Goal: Find specific page/section: Find specific page/section

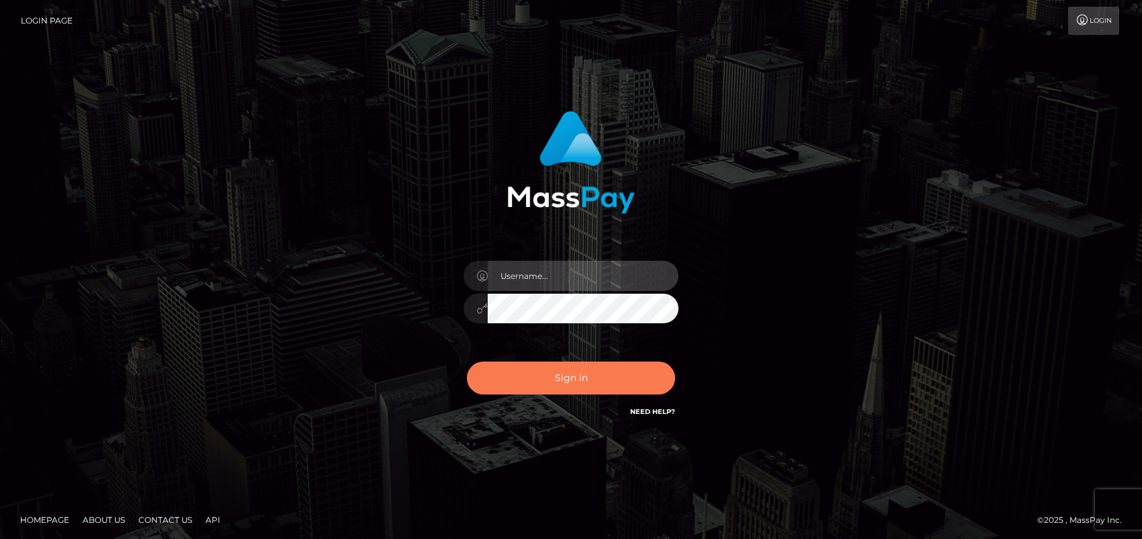
type input "ebellune"
drag, startPoint x: 571, startPoint y: 377, endPoint x: 560, endPoint y: 371, distance: 12.3
click at [571, 377] on button "Sign in" at bounding box center [571, 377] width 208 height 33
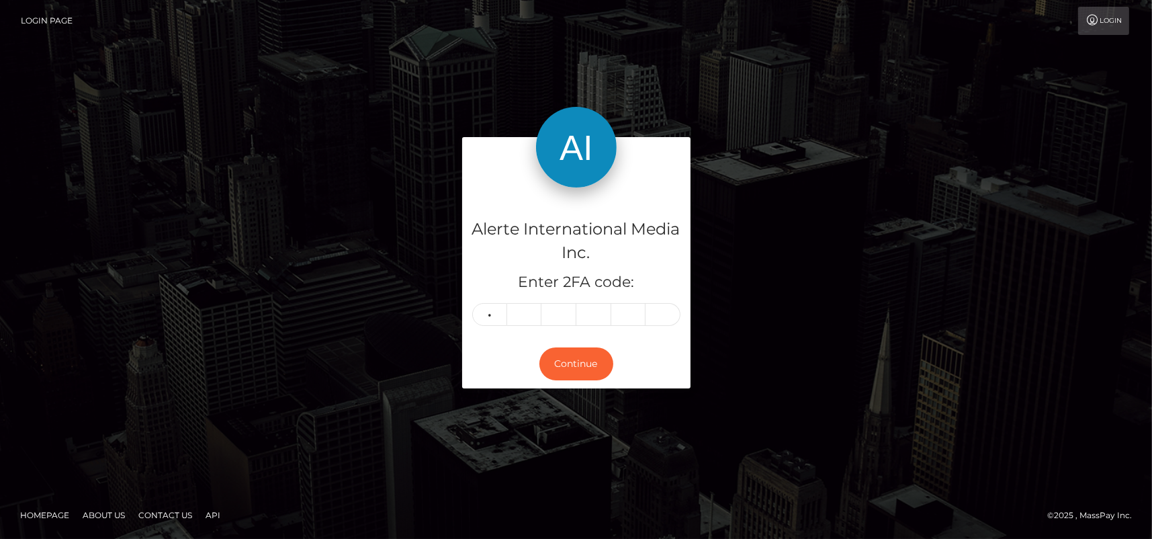
type input "8"
type input "5"
type input "4"
type input "3"
type input "7"
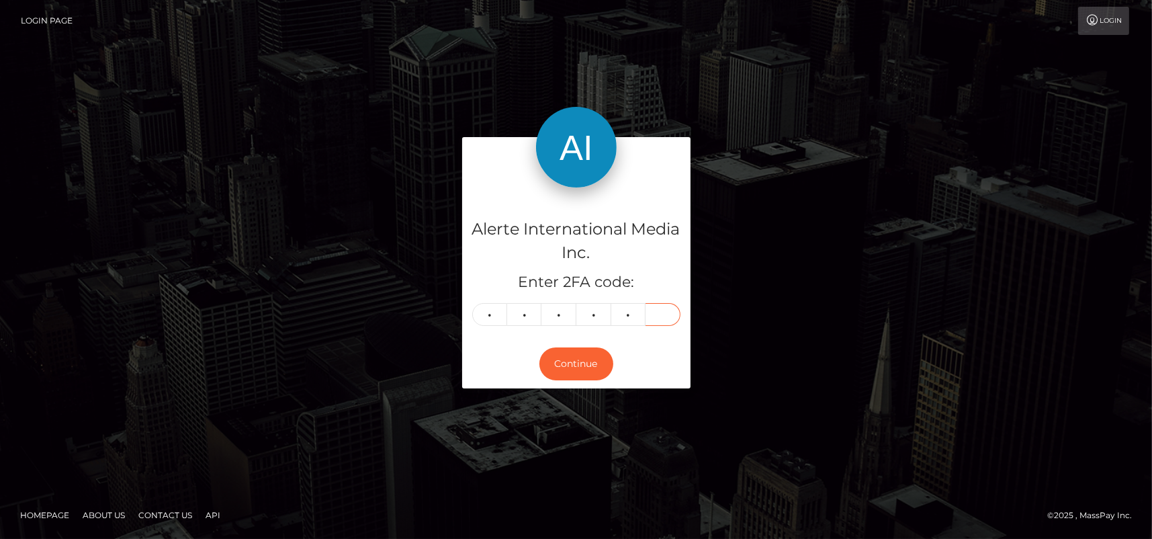
type input "2"
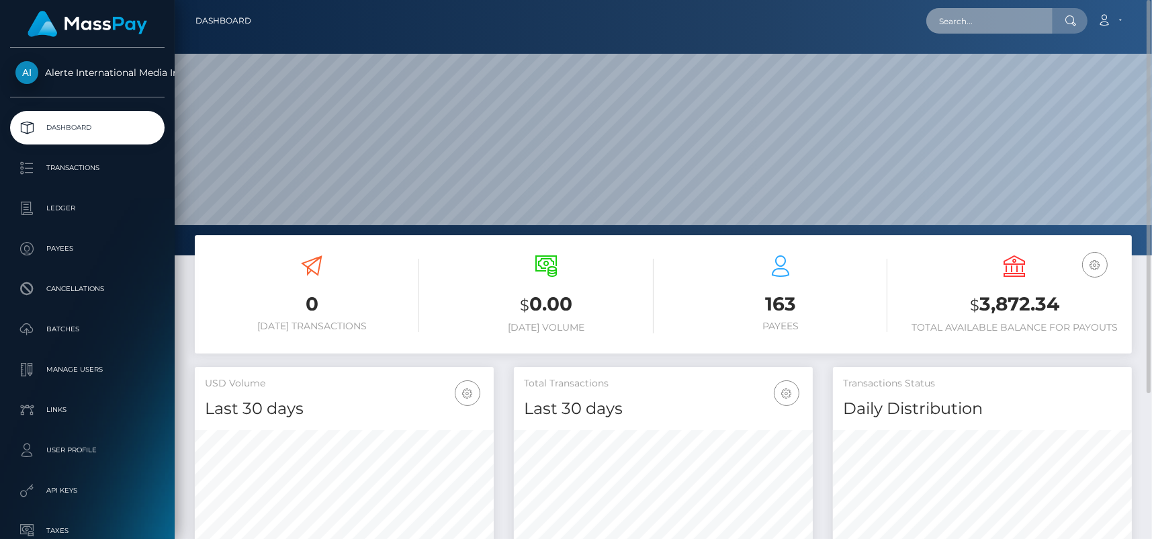
click at [1009, 12] on input "text" at bounding box center [989, 21] width 126 height 26
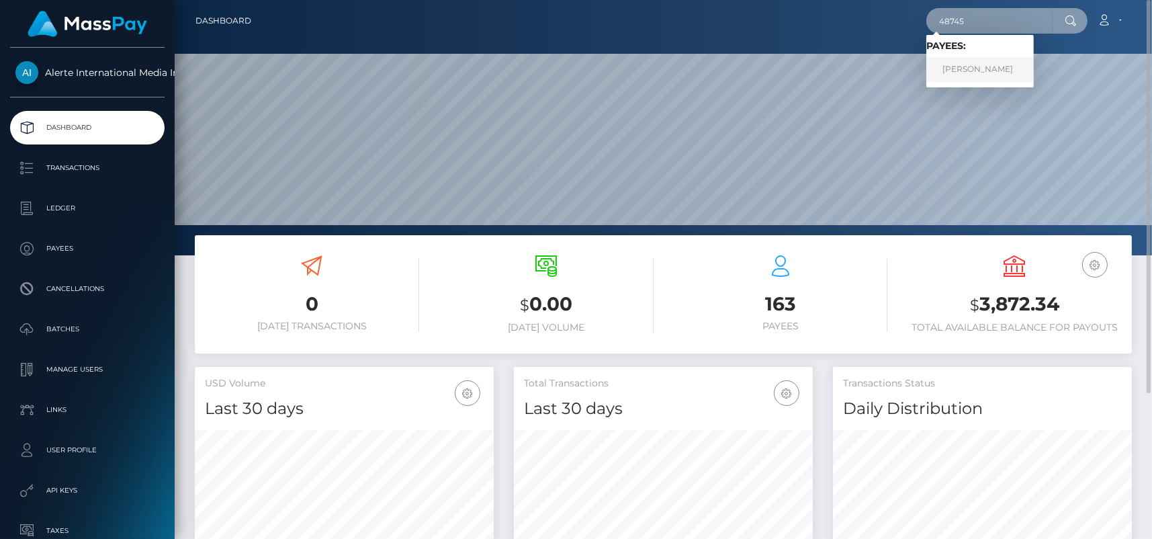
type input "48745"
click at [966, 67] on link "[PERSON_NAME]" at bounding box center [979, 69] width 107 height 25
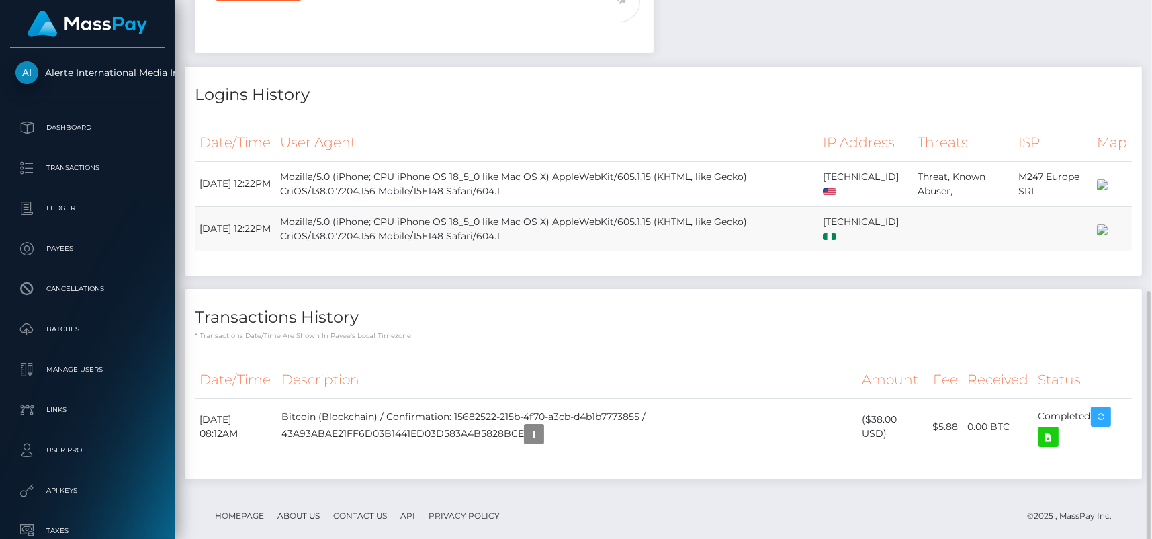
scroll to position [555, 0]
